Goal: Information Seeking & Learning: Find specific fact

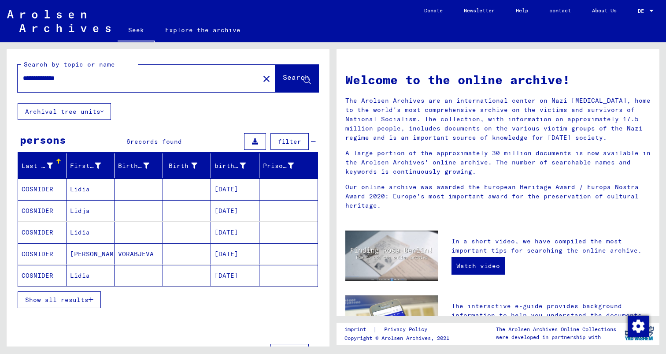
click at [100, 243] on mat-cell "[PERSON_NAME]" at bounding box center [91, 253] width 48 height 21
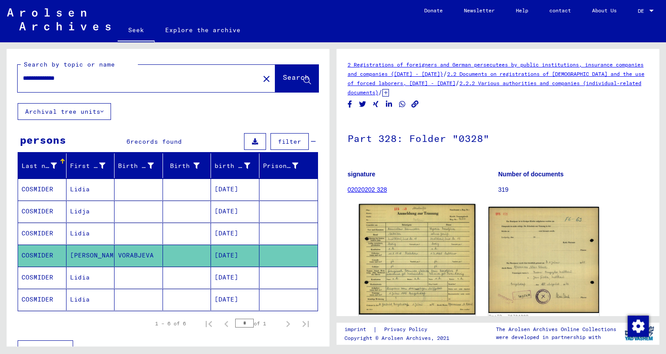
click at [422, 217] on img at bounding box center [417, 259] width 116 height 111
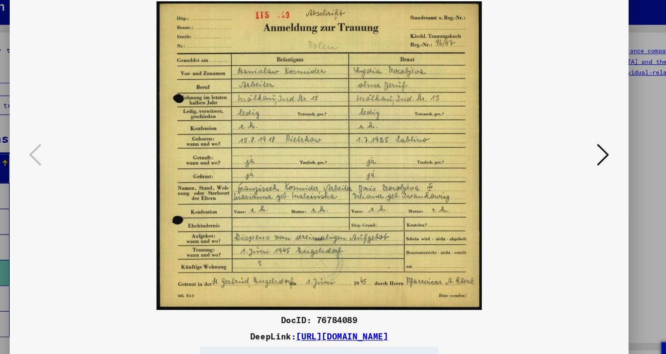
click at [580, 164] on icon at bounding box center [577, 154] width 11 height 21
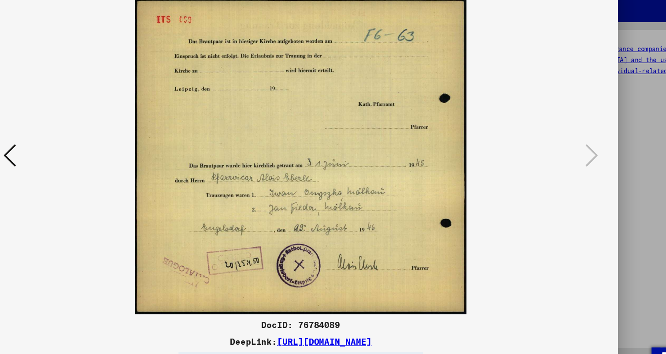
click at [86, 155] on icon at bounding box center [88, 154] width 11 height 21
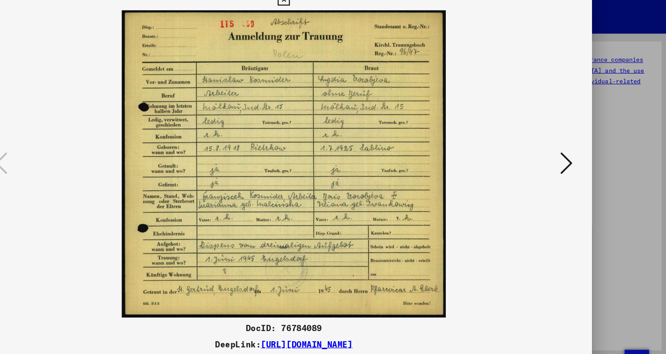
click at [333, 19] on icon at bounding box center [333, 13] width 10 height 11
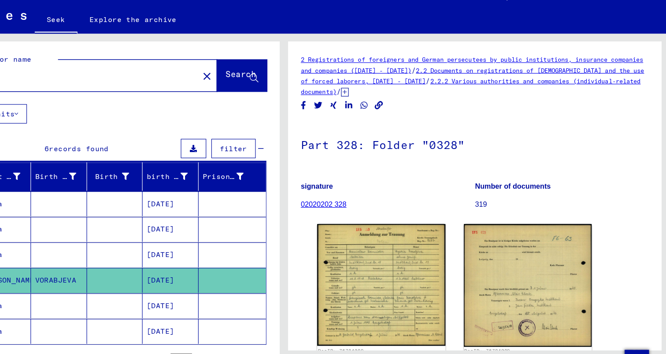
click at [145, 178] on mat-cell at bounding box center [139, 189] width 48 height 22
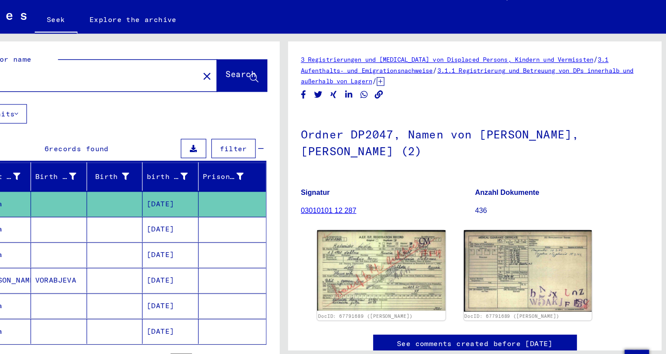
click at [387, 217] on img at bounding box center [417, 247] width 111 height 70
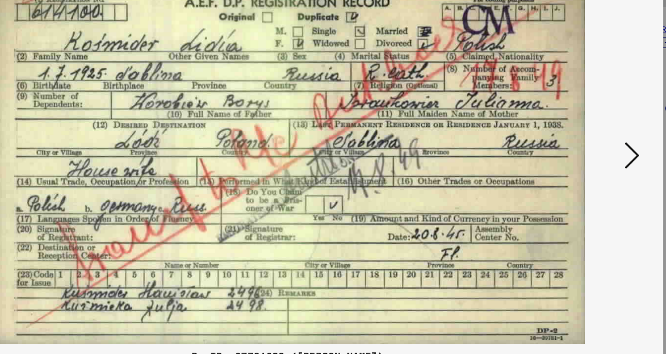
click at [557, 98] on img at bounding box center [332, 155] width 473 height 266
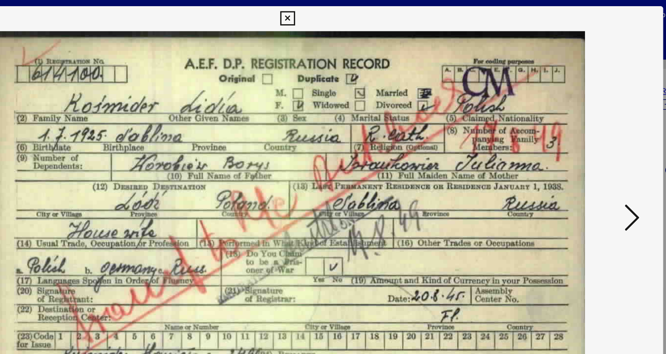
click at [334, 22] on button at bounding box center [332, 13] width 15 height 18
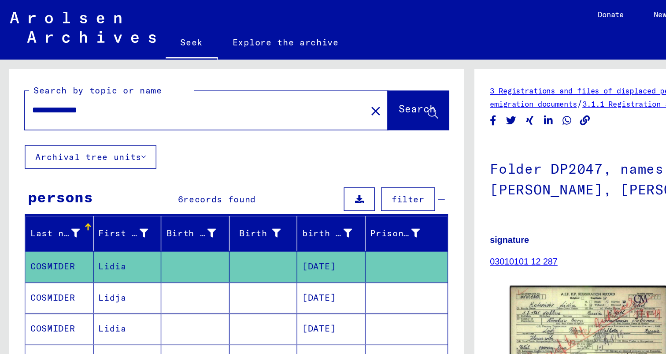
drag, startPoint x: 96, startPoint y: 60, endPoint x: -9, endPoint y: 60, distance: 104.9
click at [0, 60] on html "**********" at bounding box center [333, 177] width 666 height 354
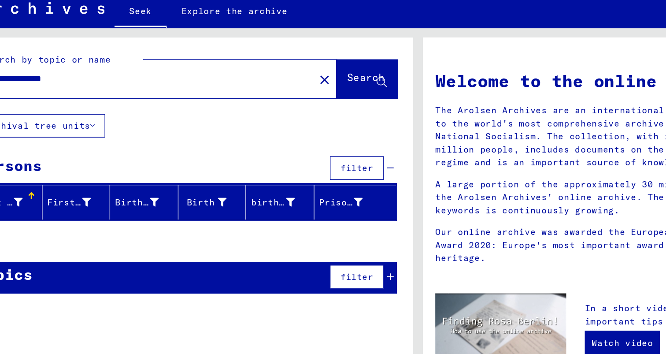
click at [76, 74] on input "**********" at bounding box center [136, 78] width 226 height 9
type input "**********"
click at [293, 65] on button "Search" at bounding box center [296, 78] width 43 height 27
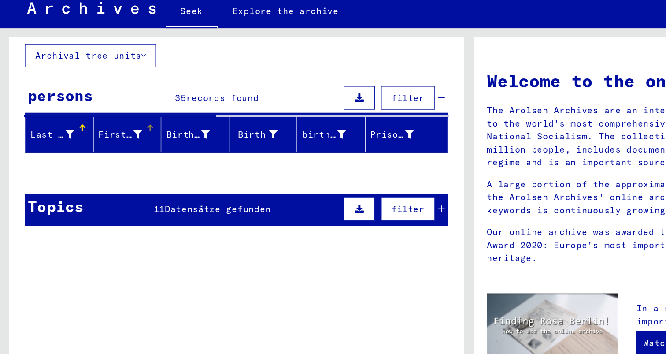
scroll to position [66, 0]
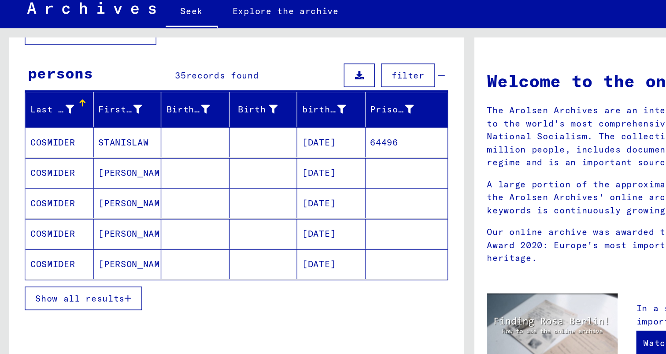
click at [148, 113] on mat-cell at bounding box center [139, 123] width 48 height 21
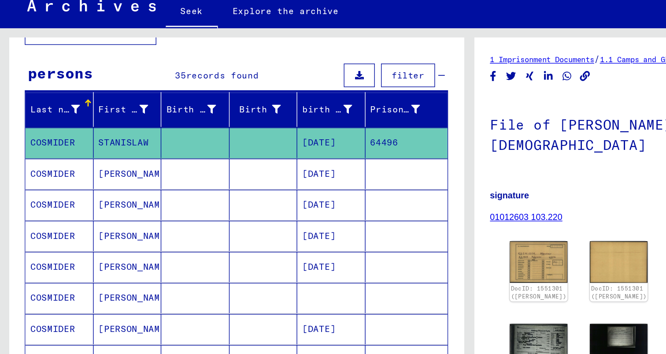
click at [147, 135] on mat-cell at bounding box center [139, 146] width 48 height 22
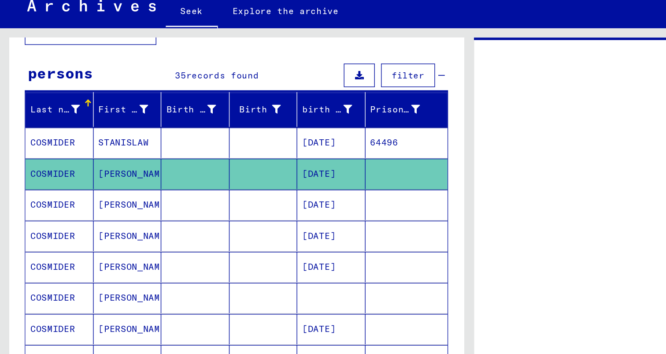
click at [147, 159] on mat-cell at bounding box center [139, 168] width 48 height 22
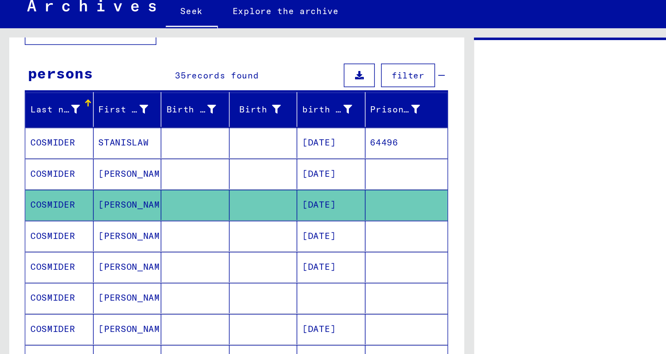
click at [148, 181] on mat-cell at bounding box center [139, 190] width 48 height 22
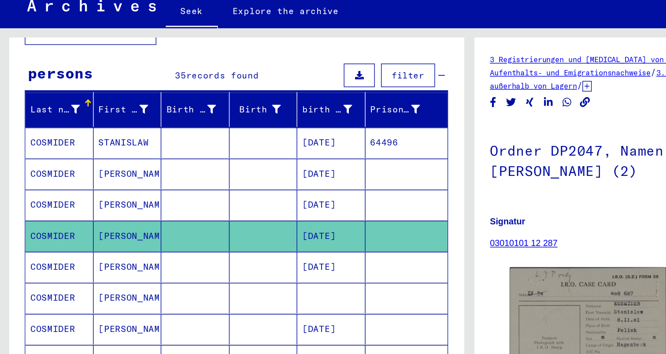
click at [141, 223] on mat-cell at bounding box center [139, 234] width 48 height 22
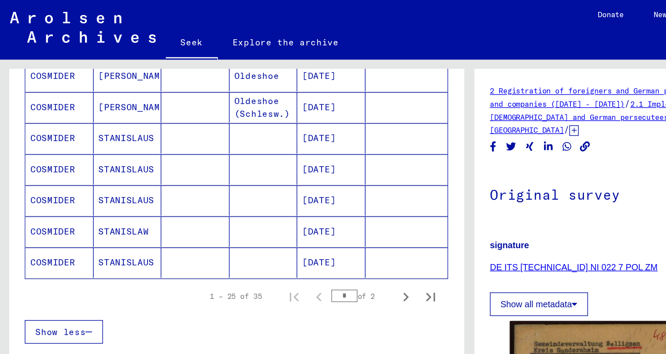
scroll to position [530, 0]
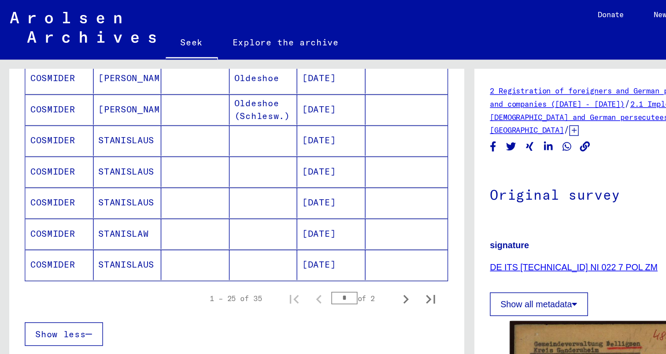
click at [167, 155] on mat-cell at bounding box center [187, 166] width 48 height 22
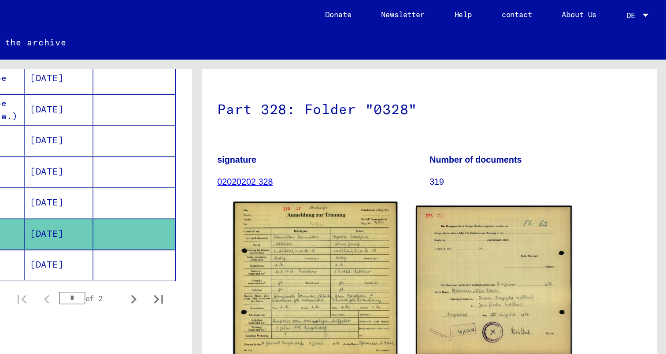
scroll to position [116, 0]
click at [420, 143] on img at bounding box center [417, 198] width 116 height 111
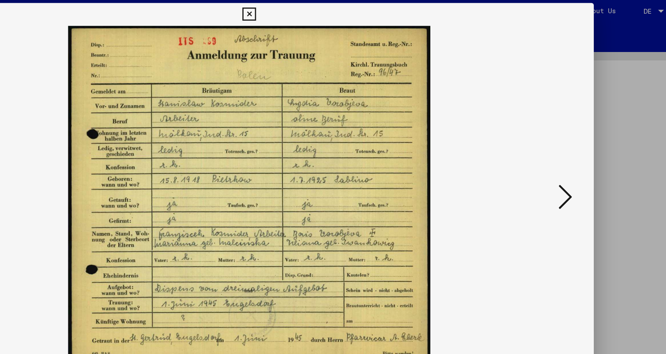
scroll to position [0, 0]
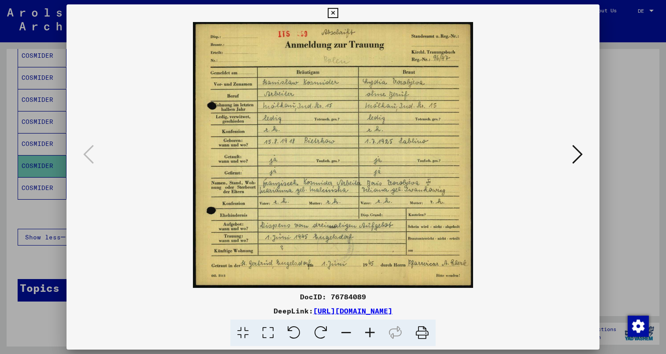
click at [583, 157] on icon at bounding box center [577, 154] width 11 height 21
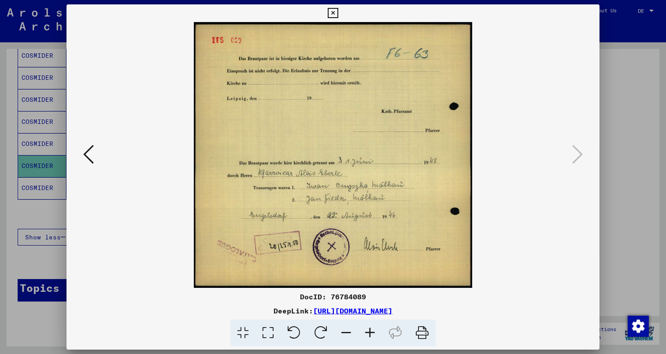
click at [634, 157] on div at bounding box center [333, 177] width 666 height 354
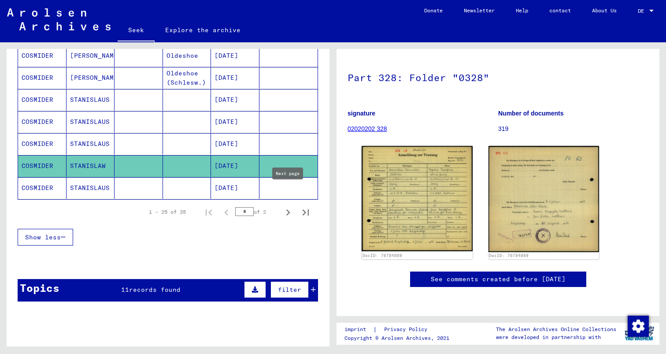
click at [289, 206] on icon "Next page" at bounding box center [288, 212] width 12 height 12
type input "*"
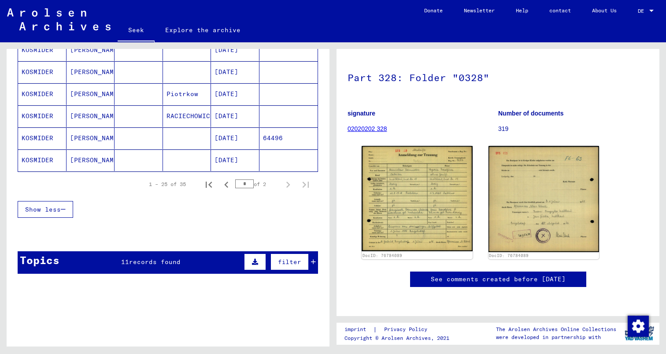
scroll to position [88, 0]
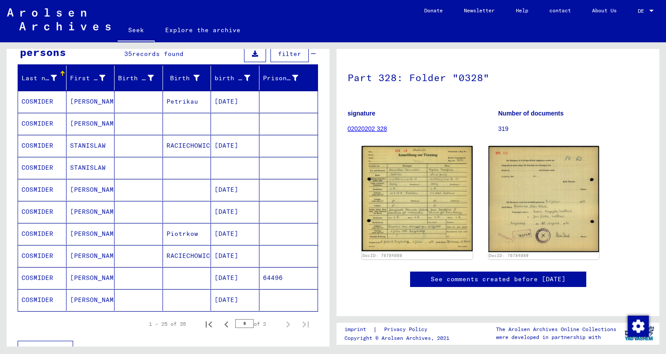
click at [163, 91] on mat-cell "Petrikau" at bounding box center [187, 102] width 48 height 22
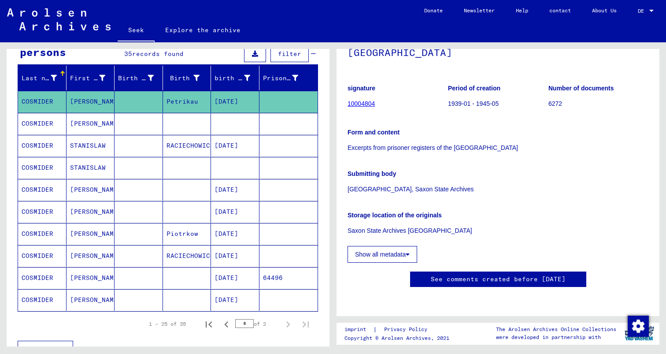
scroll to position [352, 0]
click at [188, 113] on mat-cell at bounding box center [187, 124] width 48 height 22
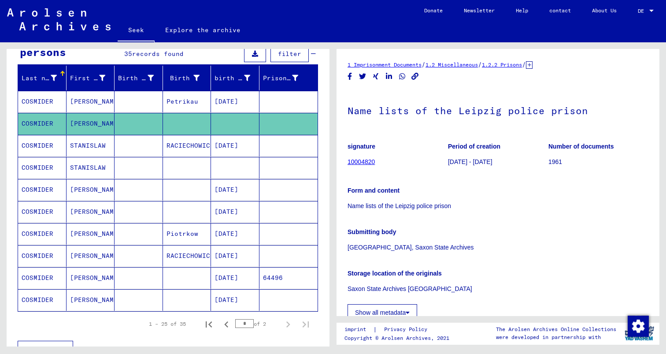
click at [170, 180] on mat-cell at bounding box center [187, 190] width 48 height 22
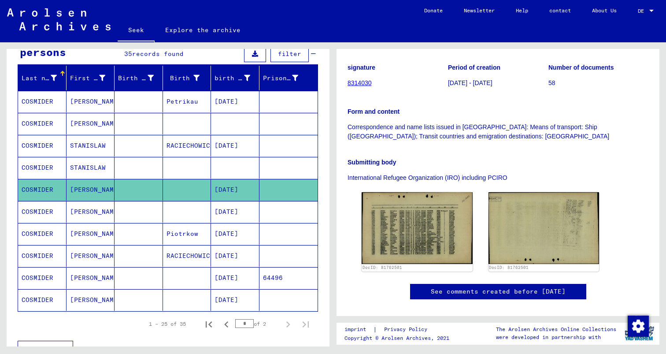
scroll to position [133, 0]
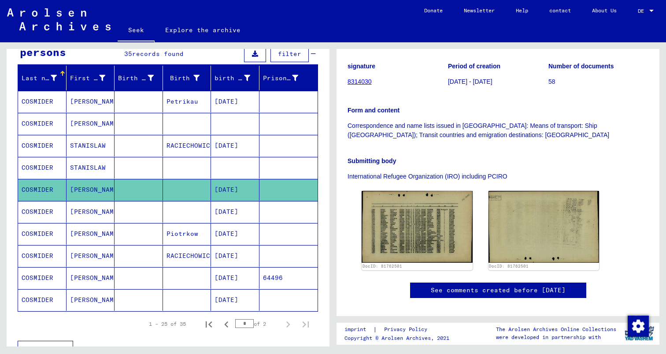
click at [191, 201] on mat-cell at bounding box center [187, 212] width 48 height 22
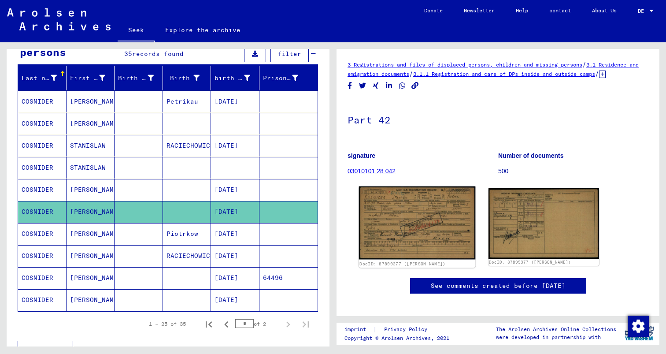
click at [393, 204] on img at bounding box center [417, 222] width 116 height 73
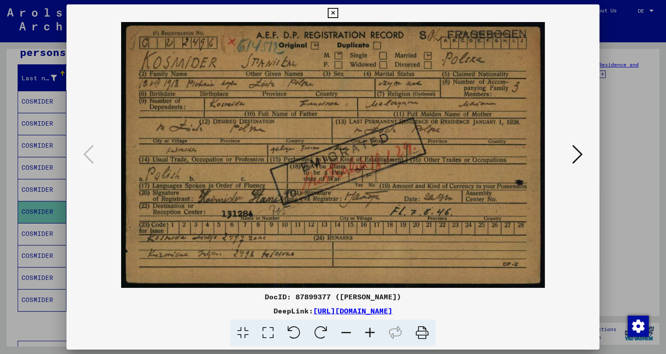
click at [570, 159] on img at bounding box center [332, 155] width 473 height 266
click at [582, 157] on icon at bounding box center [577, 154] width 11 height 21
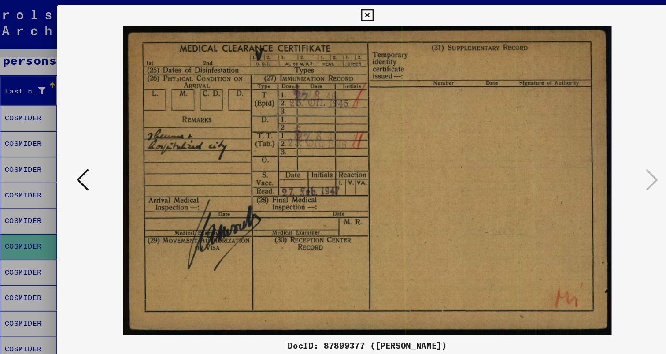
click at [61, 86] on div at bounding box center [333, 177] width 666 height 354
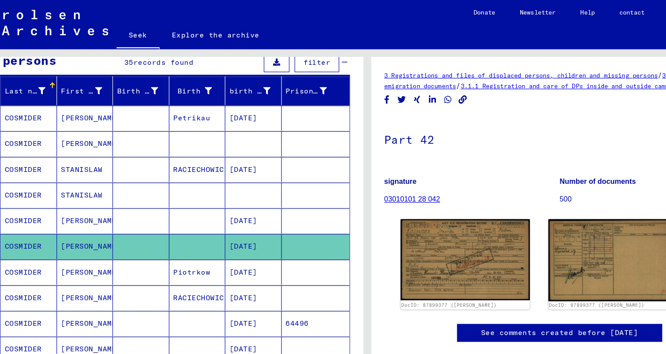
click at [167, 230] on font "Piotrkow" at bounding box center [183, 234] width 32 height 8
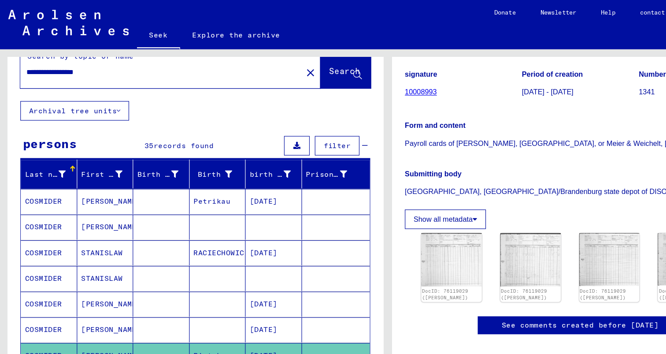
scroll to position [0, 0]
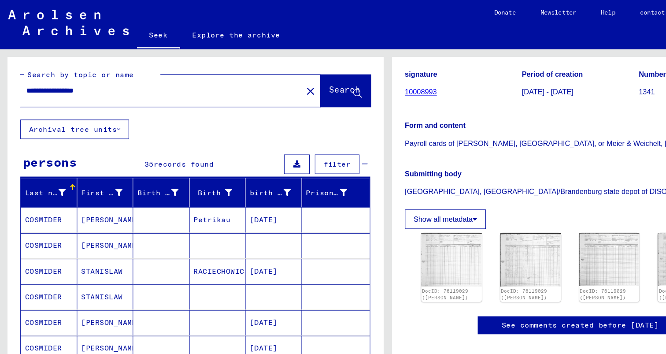
drag, startPoint x: 105, startPoint y: 47, endPoint x: -11, endPoint y: 40, distance: 116.1
click at [0, 40] on html "**********" at bounding box center [333, 177] width 666 height 354
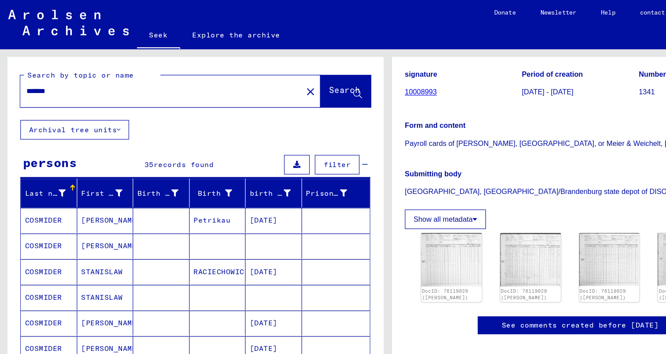
type input "*******"
click at [282, 65] on button "Search" at bounding box center [296, 78] width 43 height 27
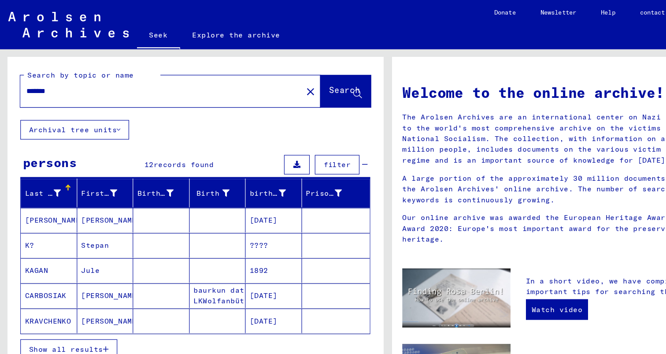
scroll to position [20, 0]
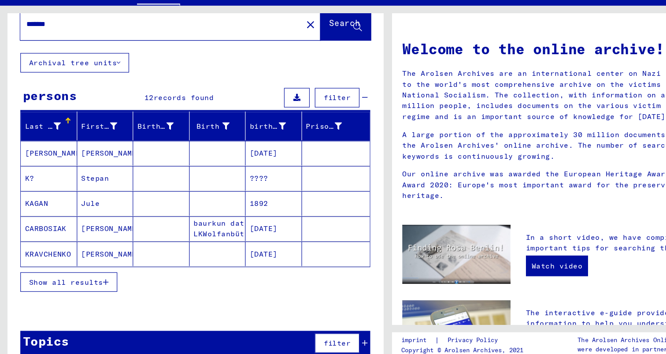
click at [89, 276] on icon "button" at bounding box center [91, 279] width 5 height 6
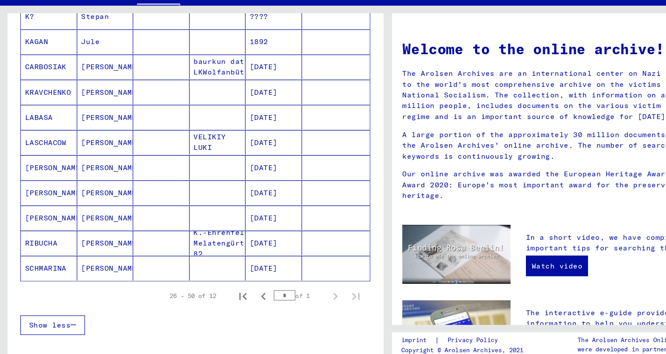
scroll to position [118, 0]
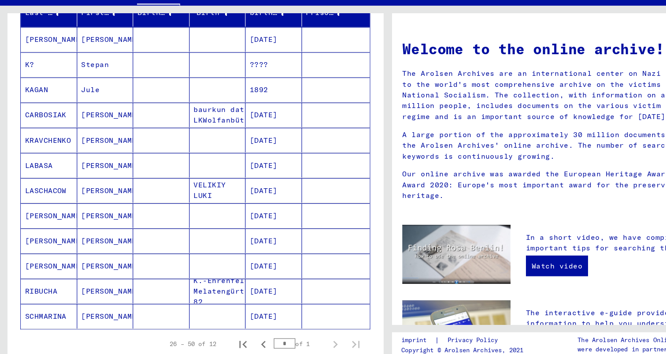
click at [146, 147] on mat-cell at bounding box center [139, 157] width 48 height 21
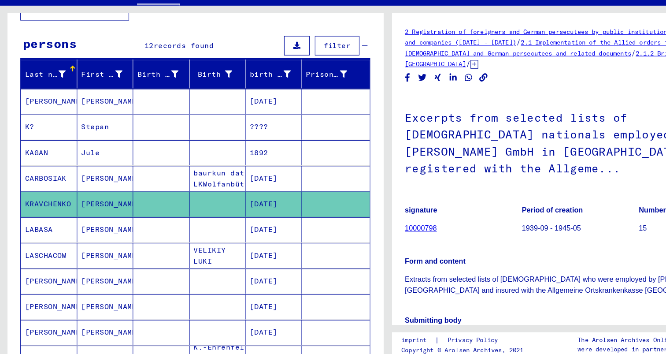
scroll to position [40, 0]
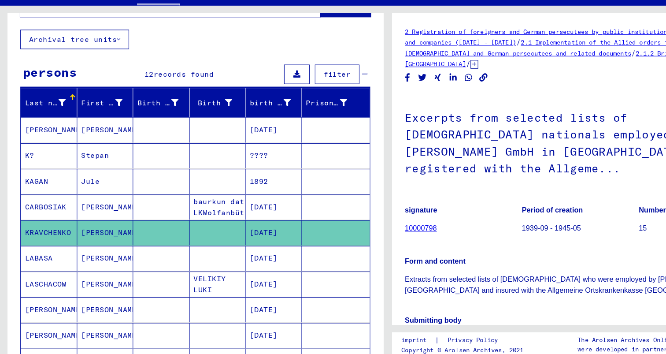
click at [207, 160] on mat-cell at bounding box center [187, 171] width 48 height 22
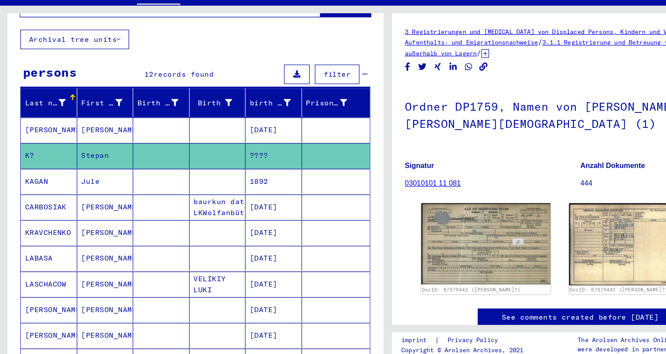
click at [191, 207] on font "baurkun dat im LKWolfanbüttal" at bounding box center [195, 215] width 56 height 17
